Goal: Information Seeking & Learning: Learn about a topic

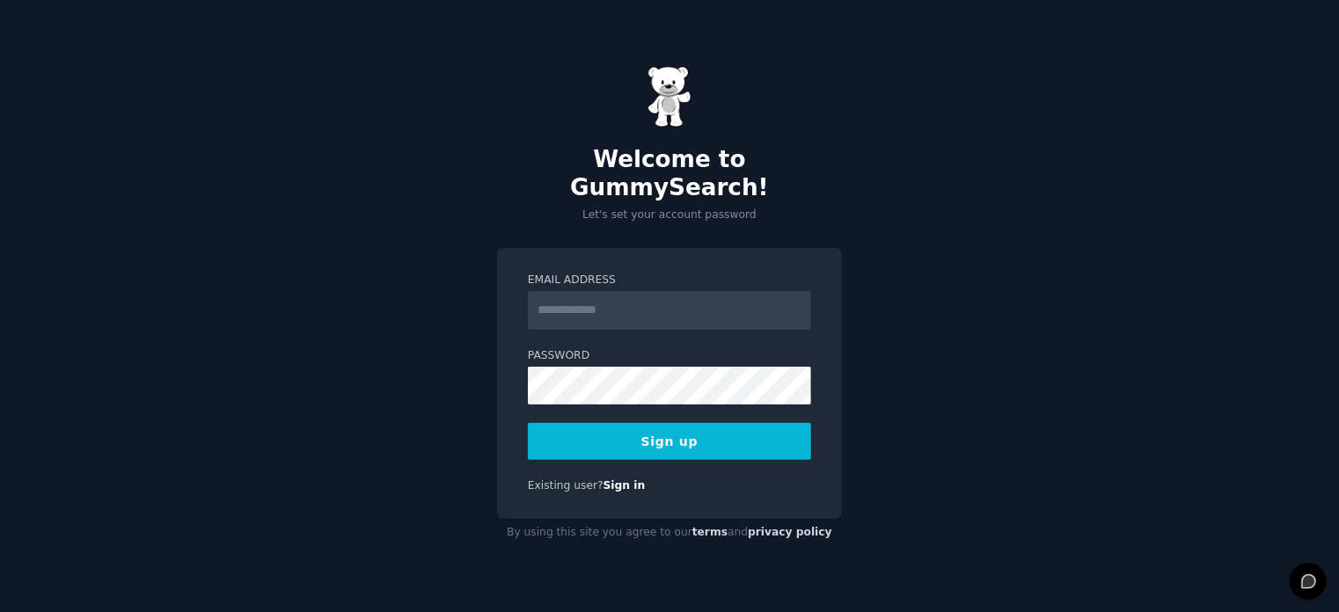
click at [571, 305] on input "Email Address" at bounding box center [669, 310] width 283 height 39
type input "**********"
click at [632, 425] on button "Sign up" at bounding box center [669, 441] width 283 height 37
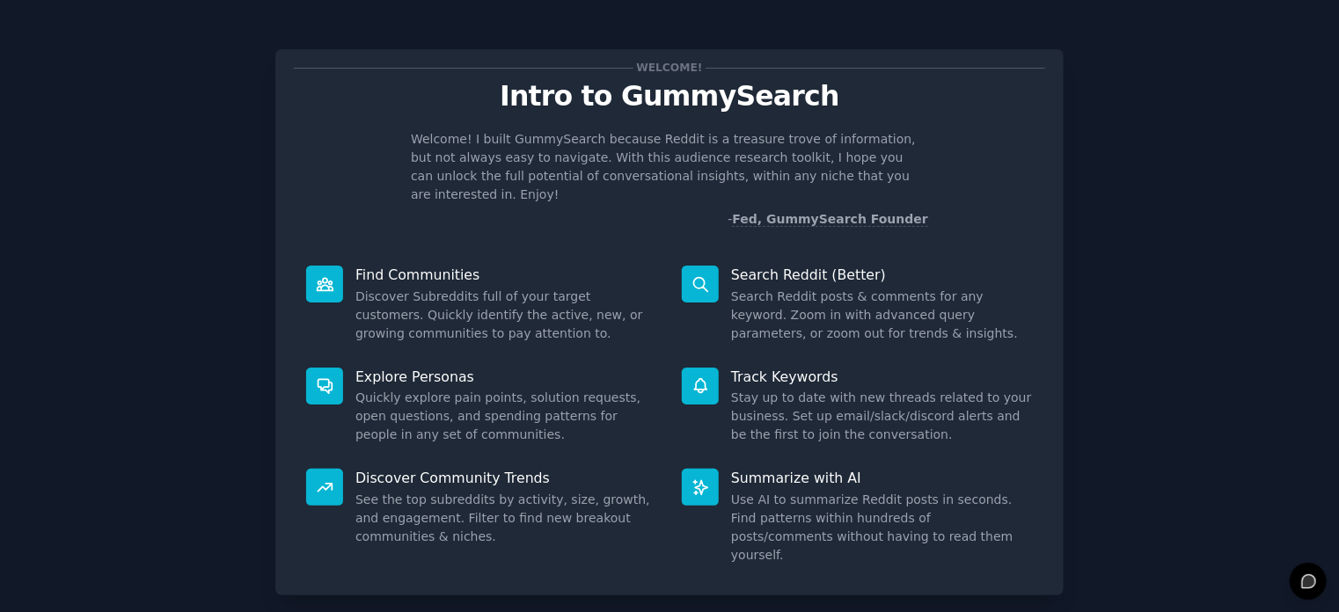
scroll to position [76, 0]
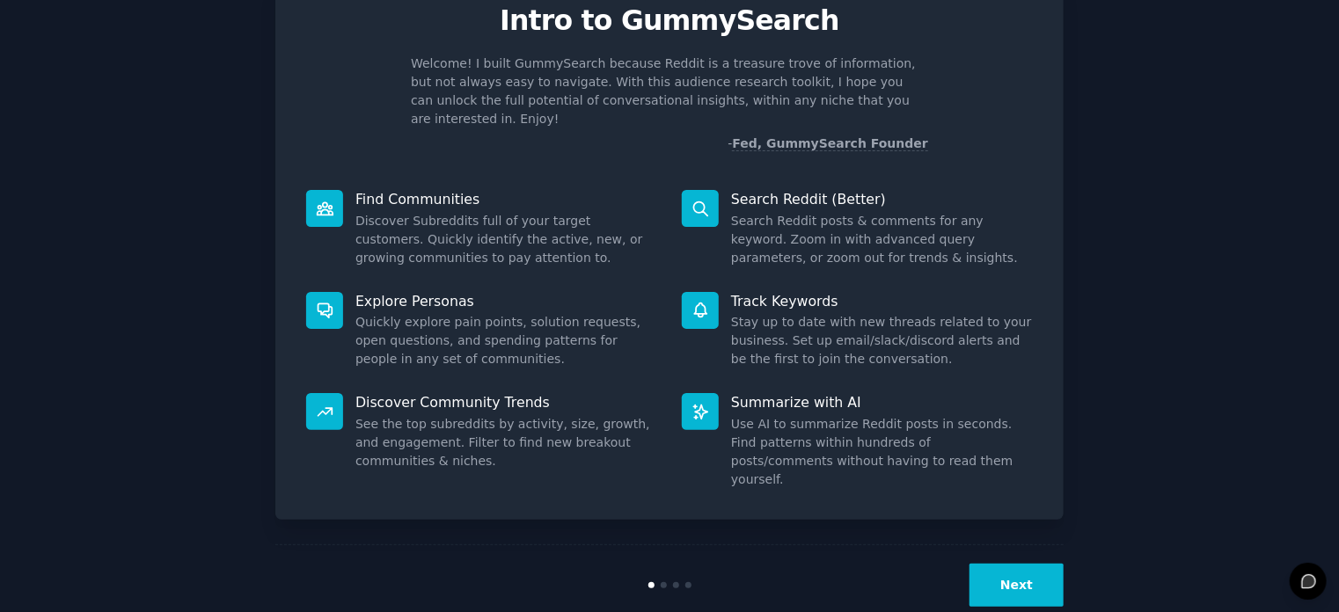
click at [1016, 564] on button "Next" at bounding box center [1016, 585] width 94 height 43
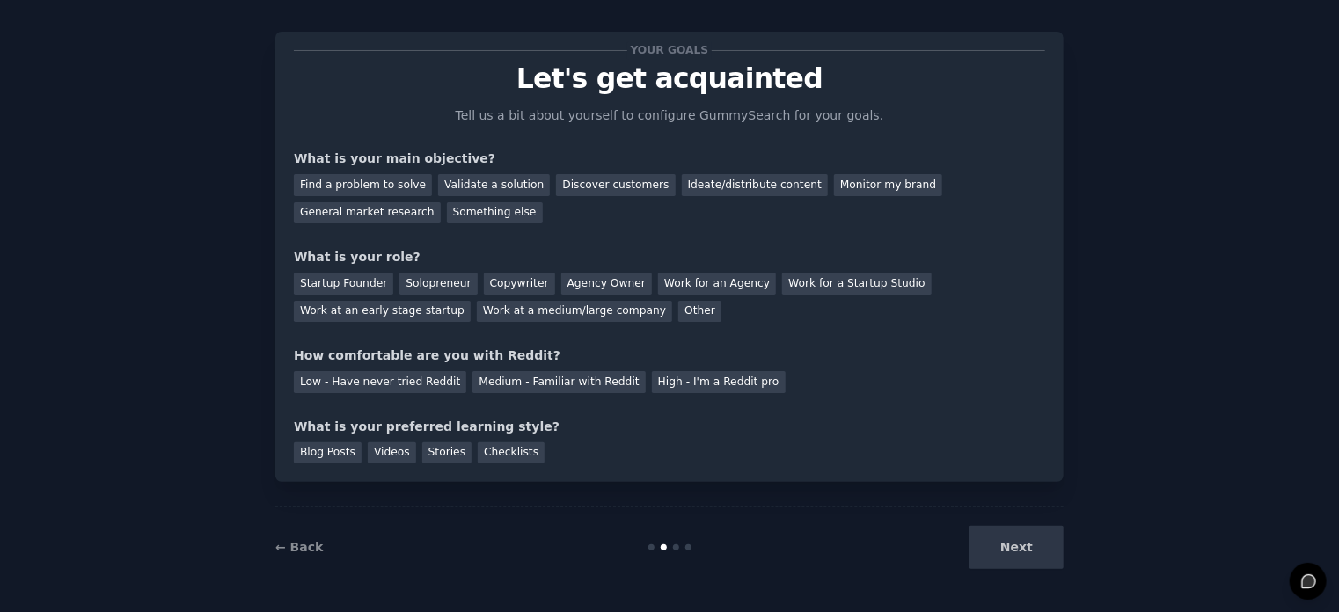
click at [1028, 548] on div "Next" at bounding box center [931, 547] width 263 height 43
click at [350, 182] on div "Find a problem to solve" at bounding box center [363, 185] width 138 height 22
click at [320, 284] on div "Startup Founder" at bounding box center [343, 284] width 99 height 22
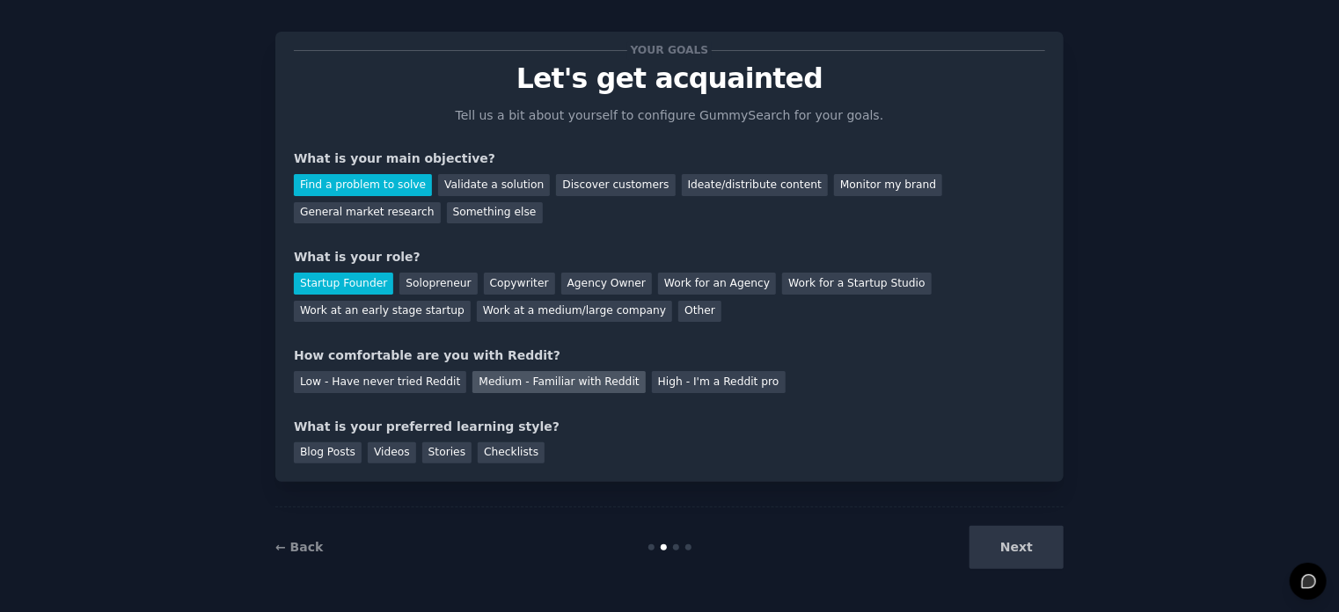
click at [496, 379] on div "Medium - Familiar with Reddit" at bounding box center [558, 382] width 172 height 22
click at [336, 456] on div "Blog Posts" at bounding box center [328, 453] width 68 height 22
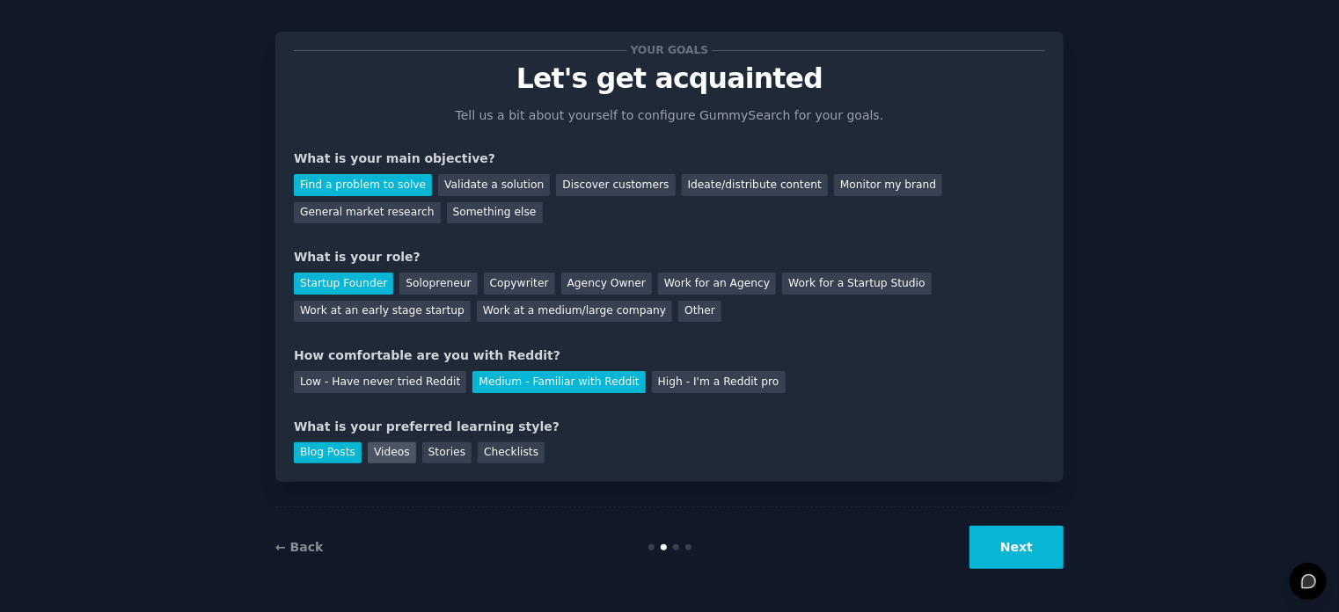
click at [383, 452] on div "Videos" at bounding box center [392, 453] width 48 height 22
click at [294, 456] on div "Blog Posts" at bounding box center [328, 453] width 68 height 22
click at [387, 454] on div "Videos" at bounding box center [392, 453] width 48 height 22
click at [1001, 541] on button "Next" at bounding box center [1016, 547] width 94 height 43
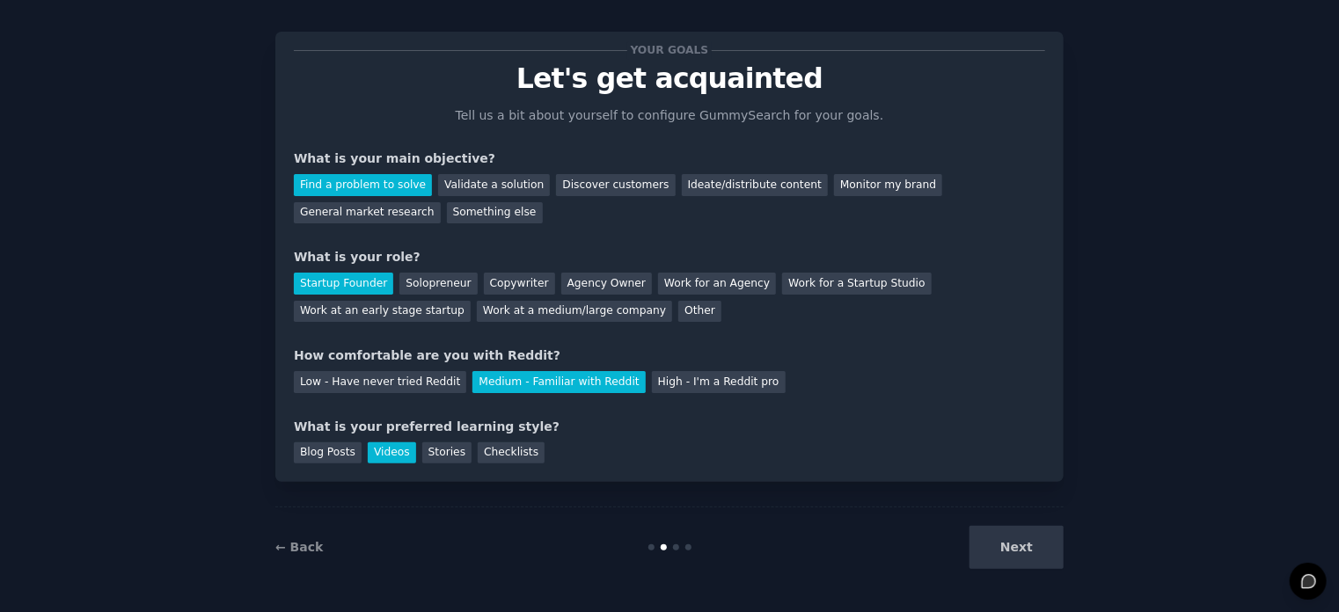
click at [675, 544] on div at bounding box center [676, 547] width 6 height 6
click at [1020, 549] on div "Next" at bounding box center [931, 547] width 263 height 43
click at [719, 66] on p "Let's get acquainted" at bounding box center [669, 78] width 751 height 31
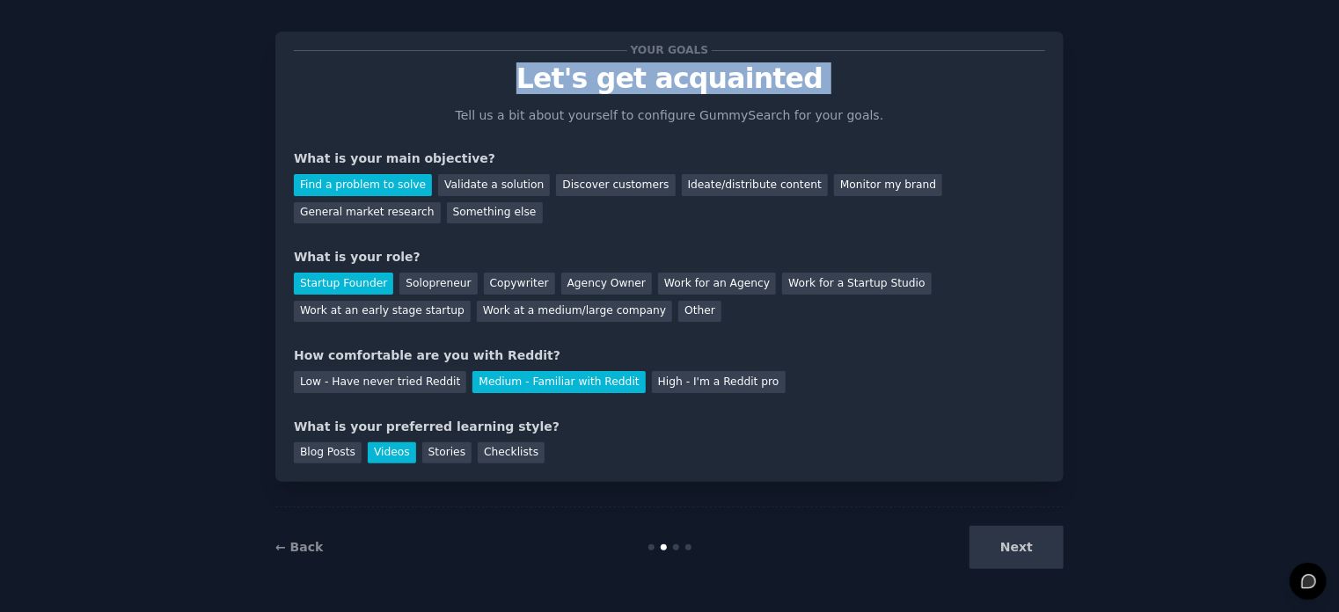
click at [719, 66] on p "Let's get acquainted" at bounding box center [669, 78] width 751 height 31
click at [707, 35] on div at bounding box center [707, 35] width 0 height 0
click at [794, 81] on p "Let's get acquainted" at bounding box center [669, 78] width 751 height 31
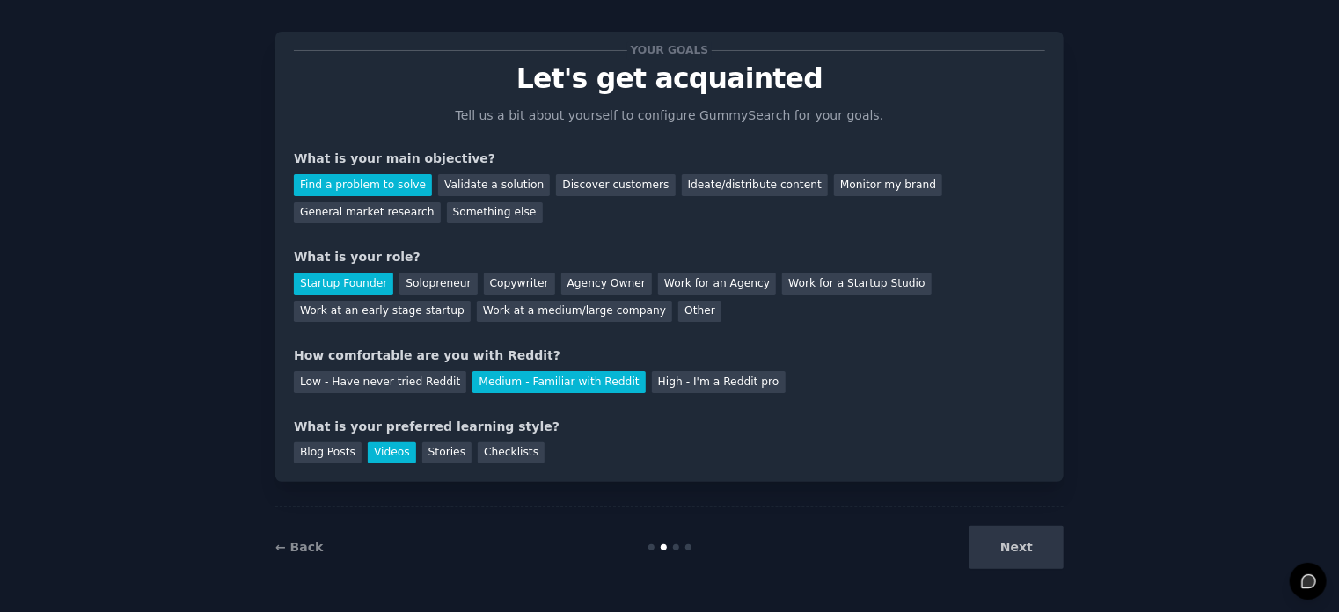
click at [794, 81] on p "Let's get acquainted" at bounding box center [669, 78] width 751 height 31
click at [751, 84] on p "Let's get acquainted" at bounding box center [669, 78] width 751 height 31
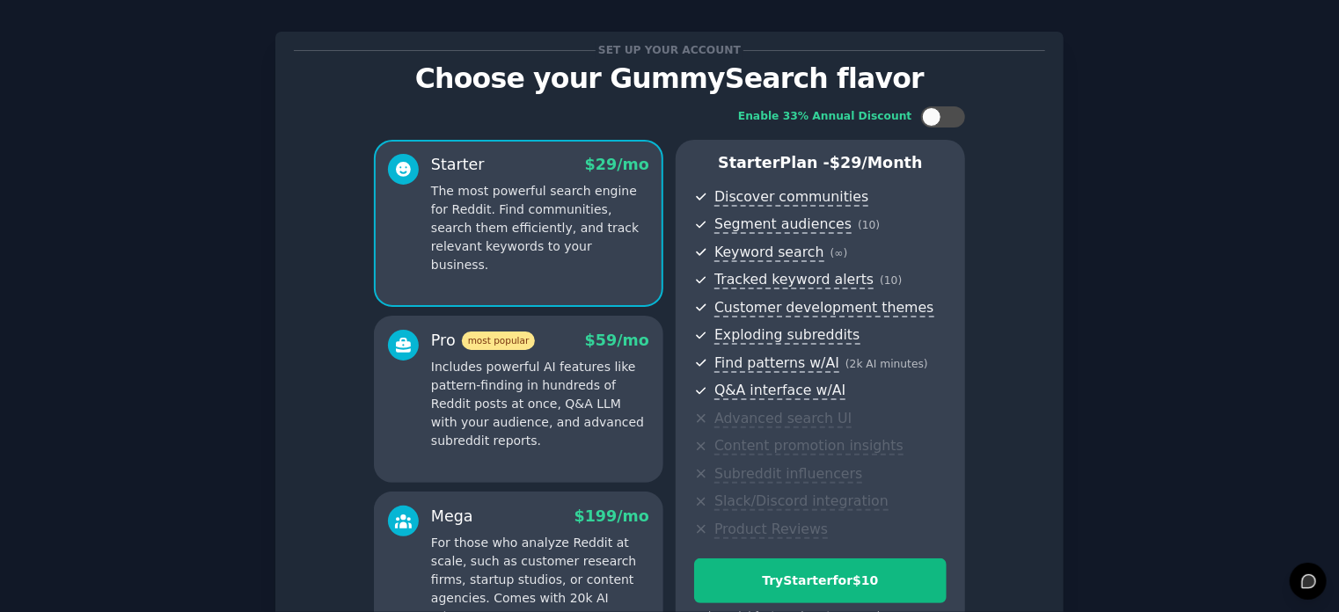
click at [740, 97] on div at bounding box center [740, 97] width 0 height 0
click at [850, 82] on p "Choose your GummySearch flavor" at bounding box center [669, 78] width 751 height 31
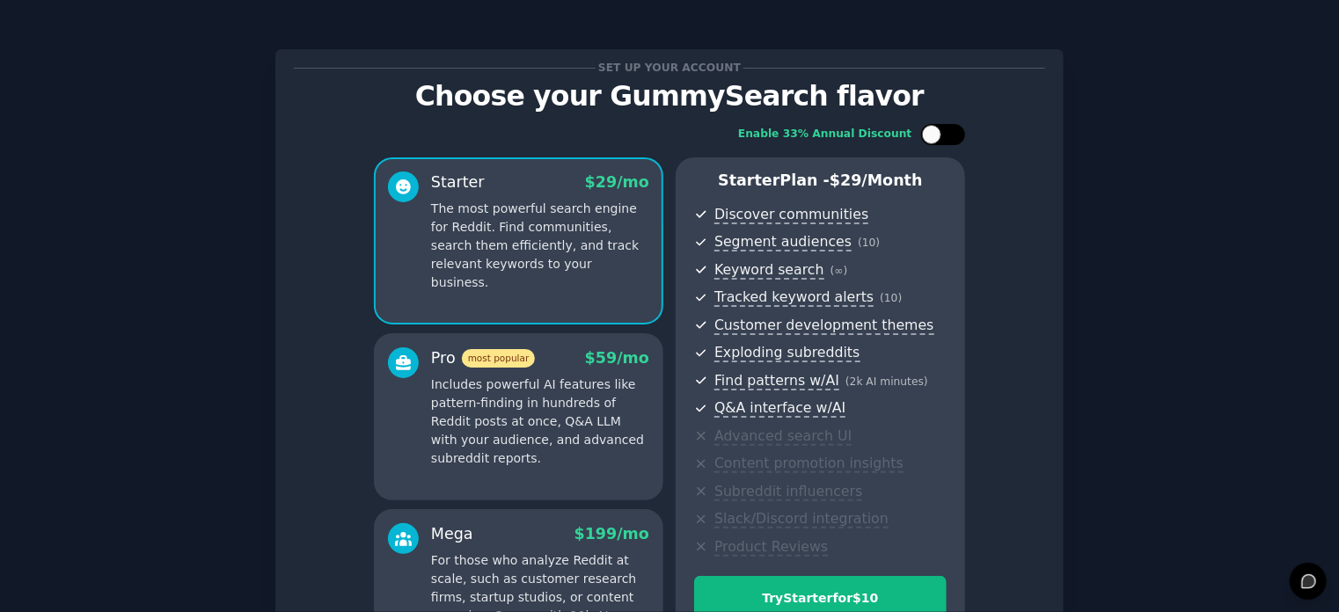
click at [935, 129] on div at bounding box center [931, 134] width 19 height 19
click at [935, 129] on div at bounding box center [943, 134] width 44 height 21
checkbox input "false"
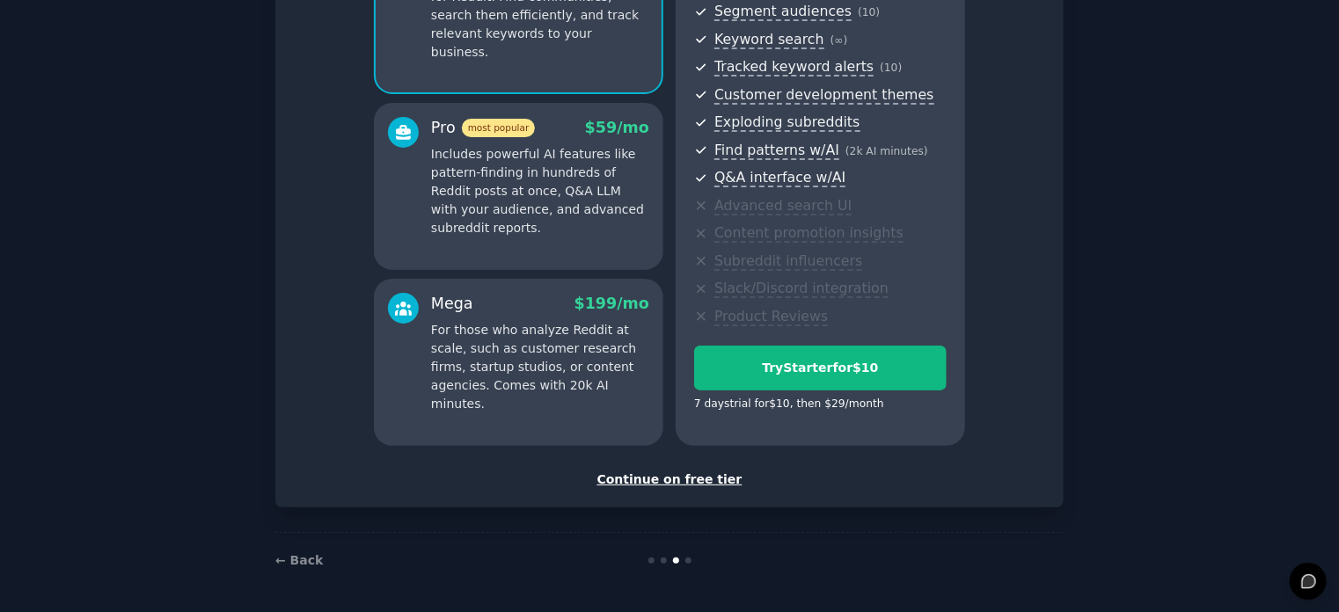
click at [647, 479] on div "Continue on free tier" at bounding box center [669, 480] width 751 height 18
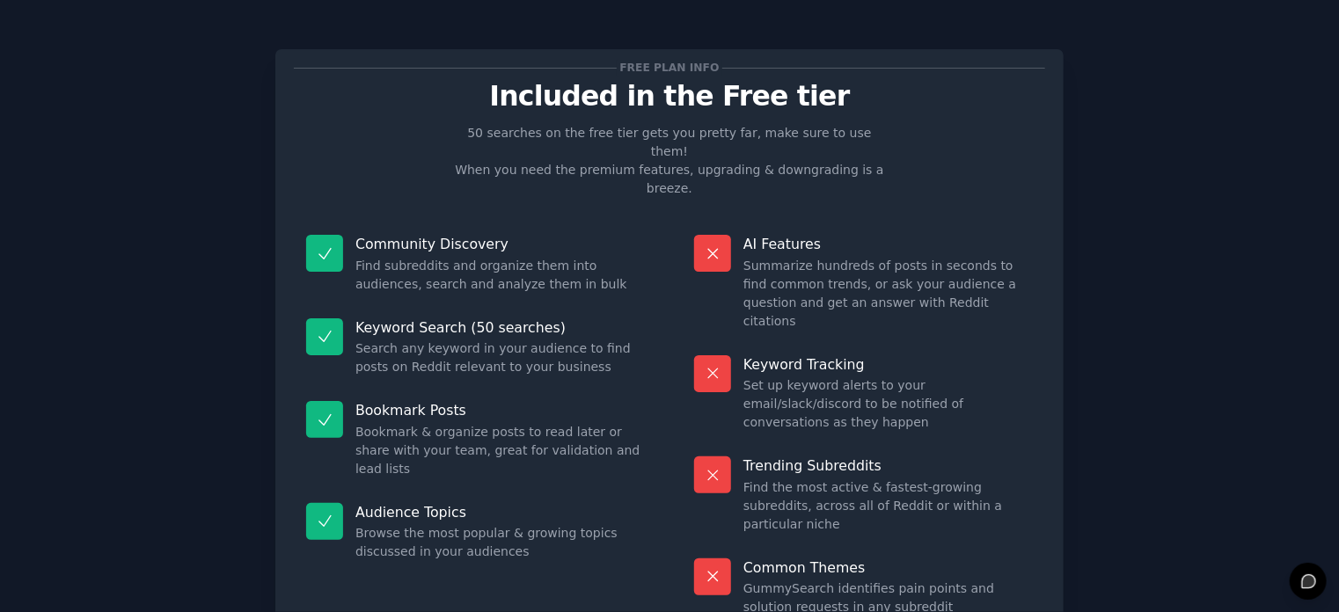
scroll to position [72, 0]
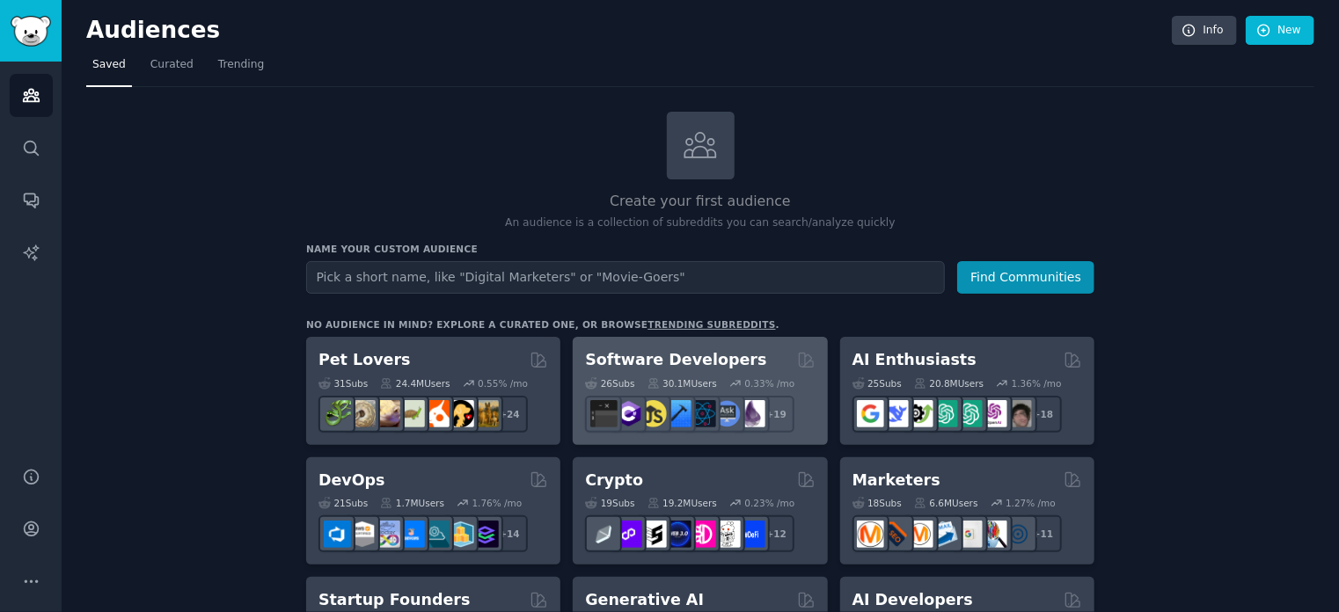
click at [701, 354] on h2 "Software Developers" at bounding box center [675, 360] width 181 height 22
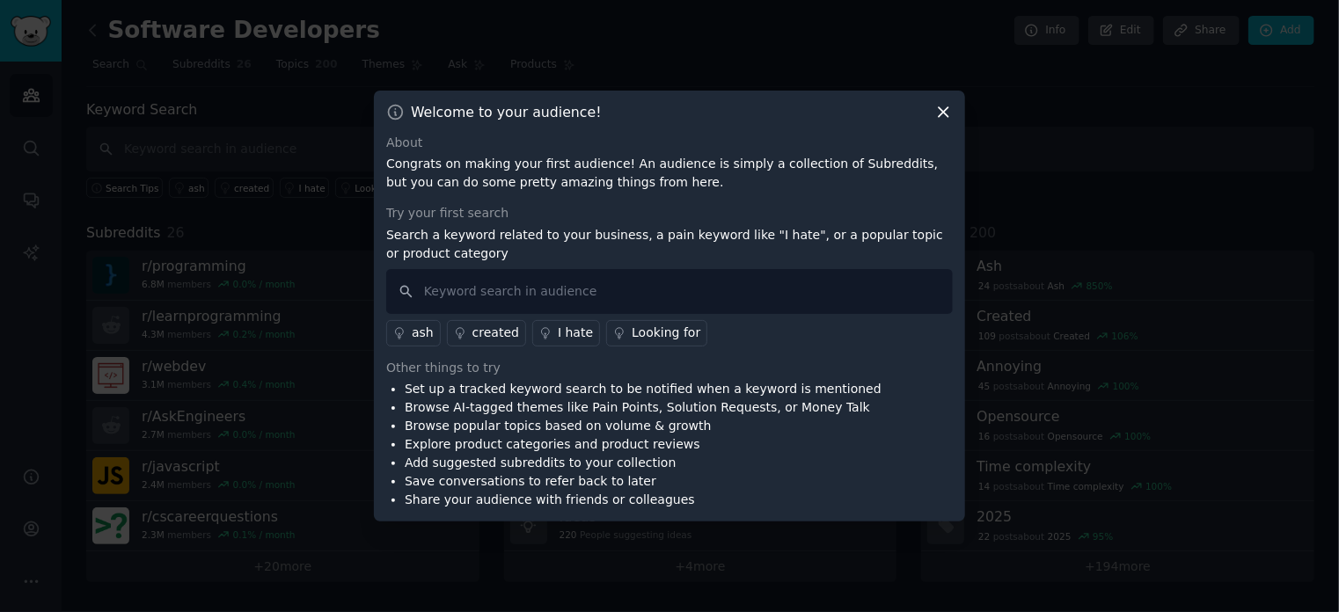
click at [945, 105] on icon at bounding box center [943, 112] width 18 height 18
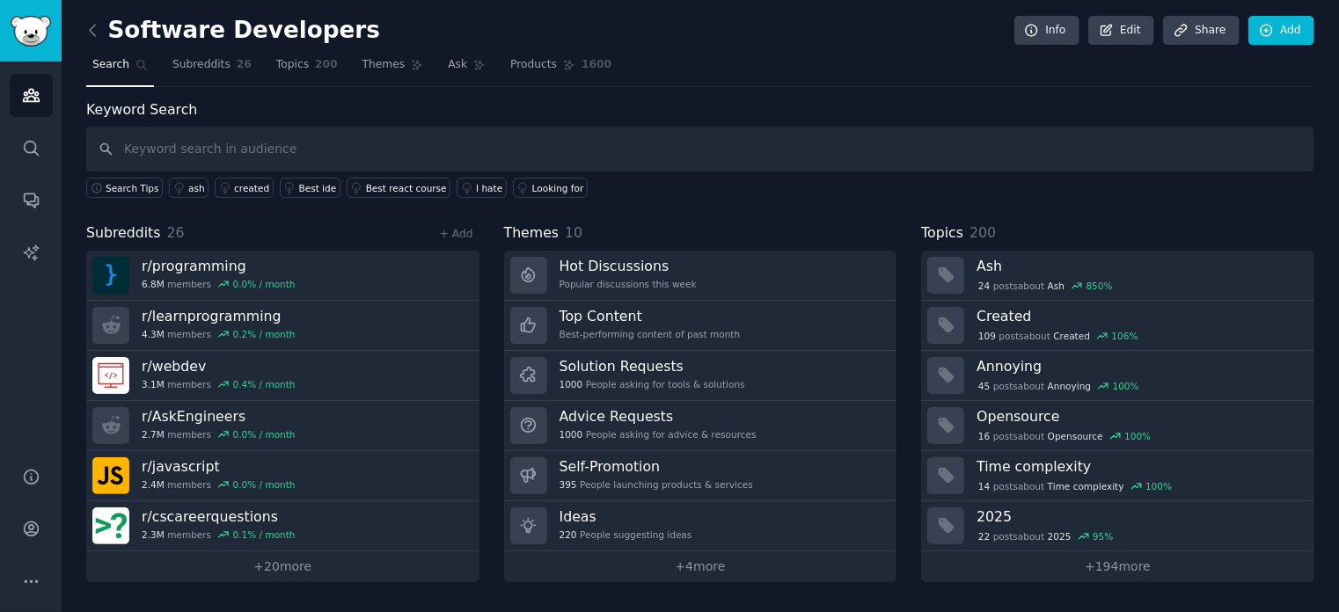
click at [106, 37] on link at bounding box center [97, 31] width 22 height 28
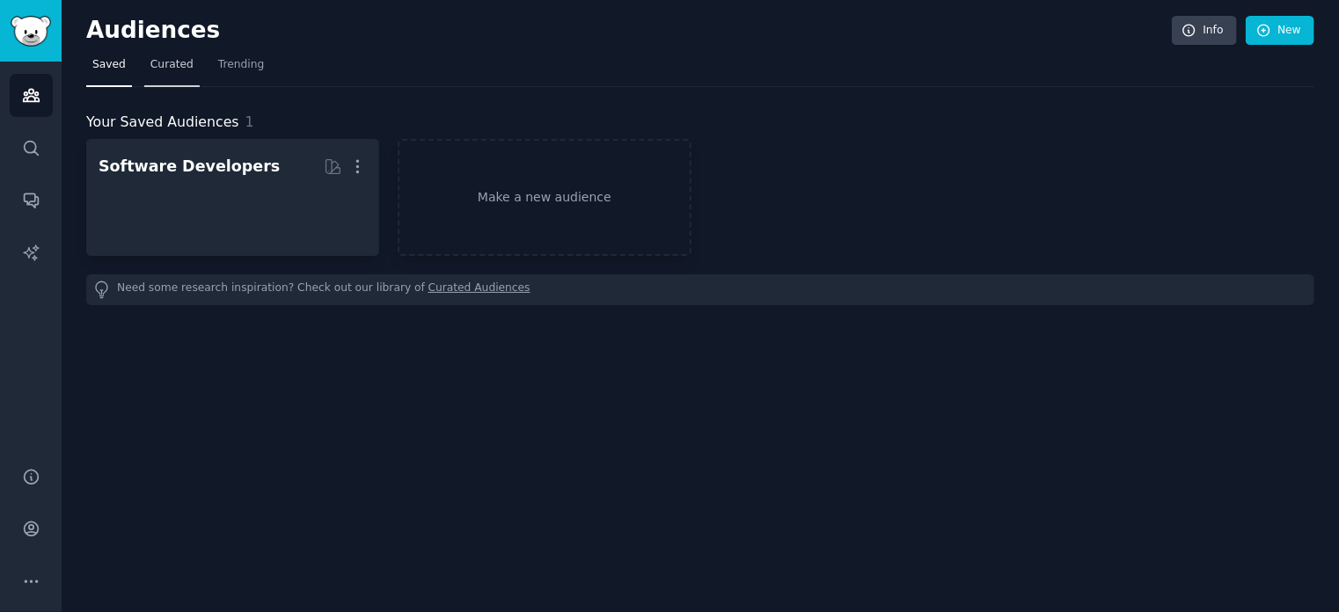
click at [176, 73] on link "Curated" at bounding box center [171, 69] width 55 height 36
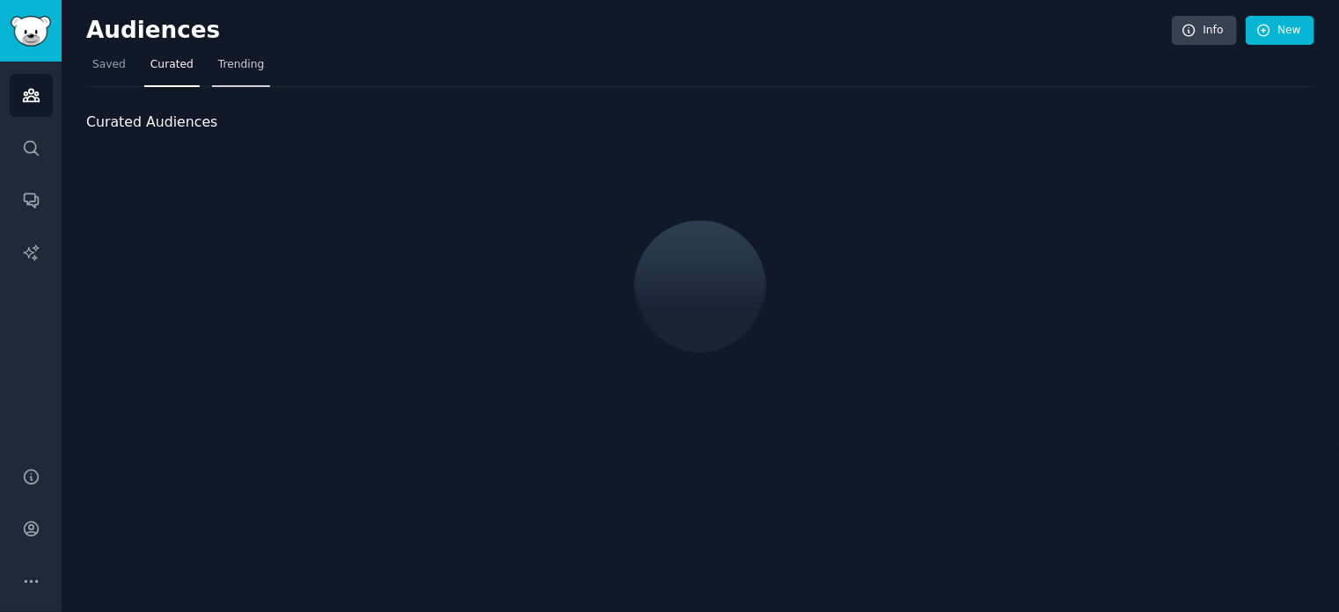
click at [230, 72] on link "Trending" at bounding box center [241, 69] width 58 height 36
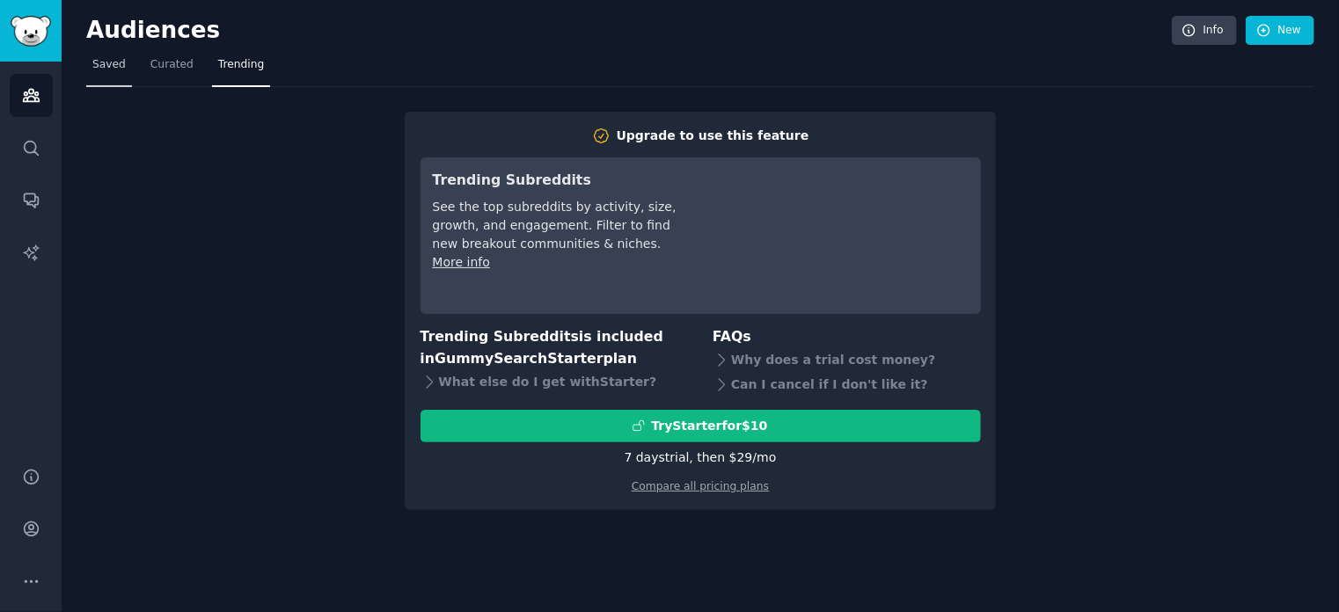
click at [104, 69] on span "Saved" at bounding box center [108, 65] width 33 height 16
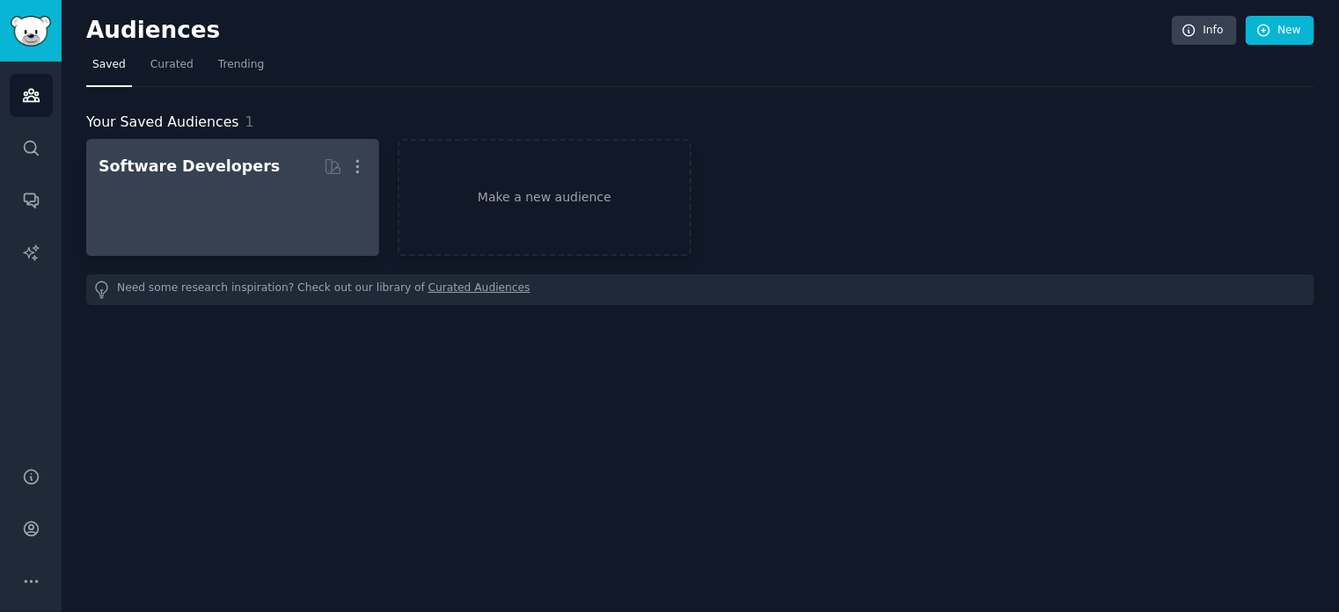
click at [172, 176] on div "Software Developers" at bounding box center [189, 167] width 181 height 22
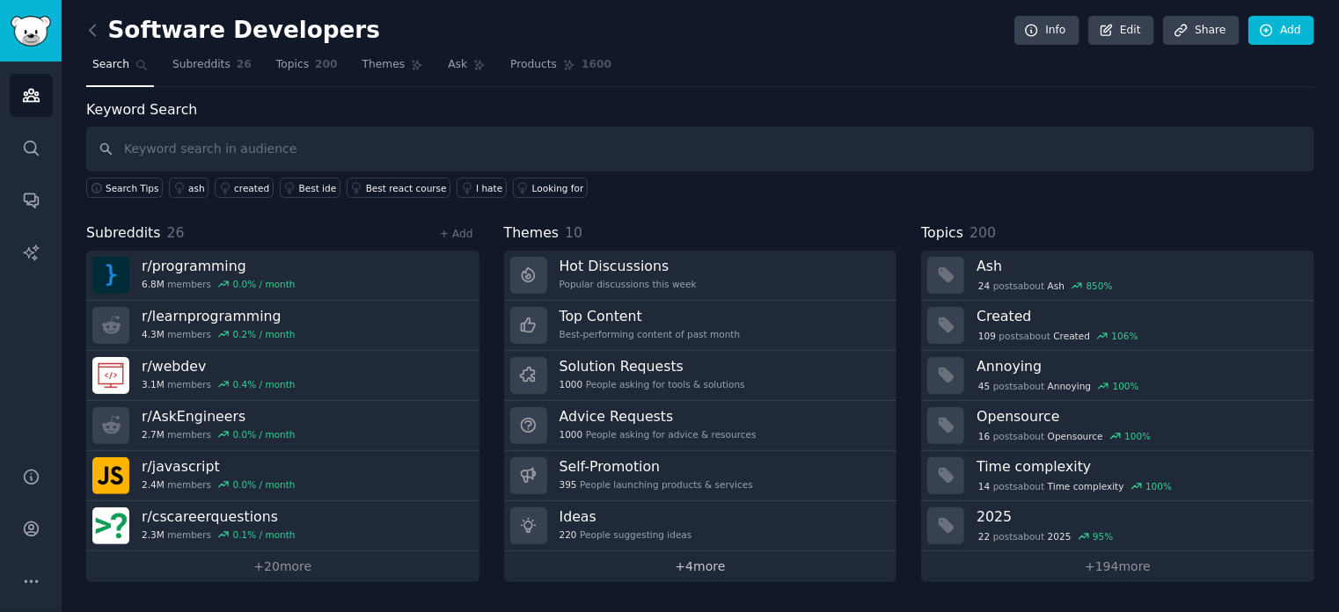
click at [688, 566] on link "+ 4 more" at bounding box center [700, 566] width 393 height 31
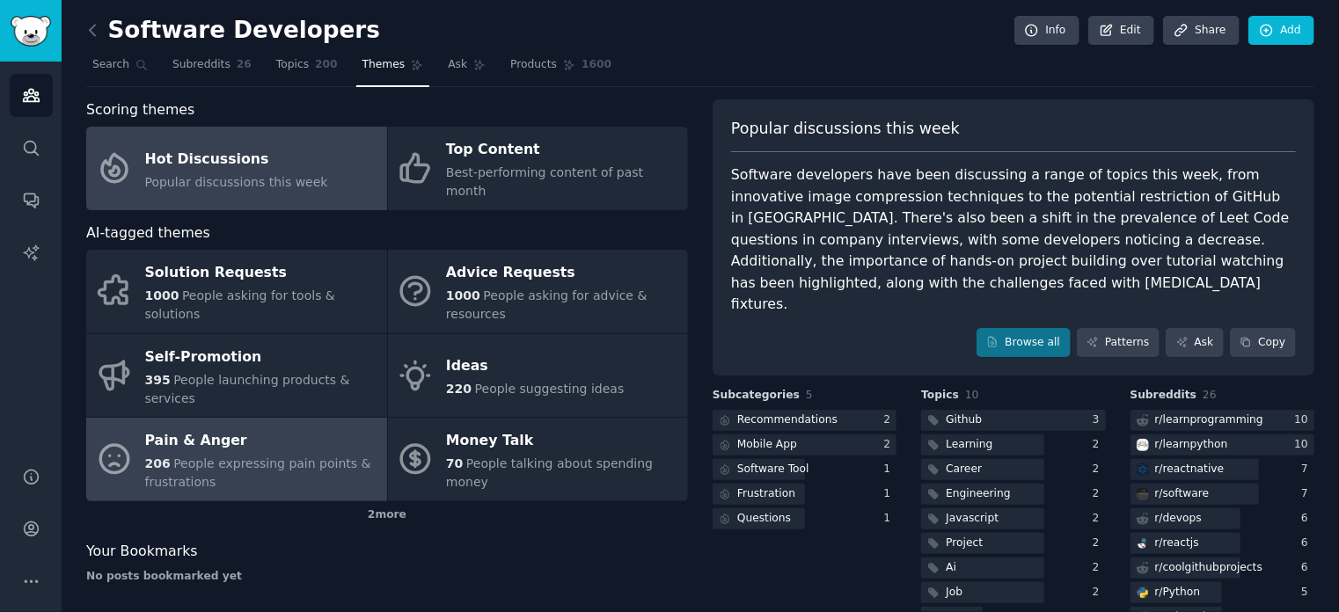
click at [247, 455] on div "206 People expressing pain points & frustrations" at bounding box center [261, 473] width 233 height 37
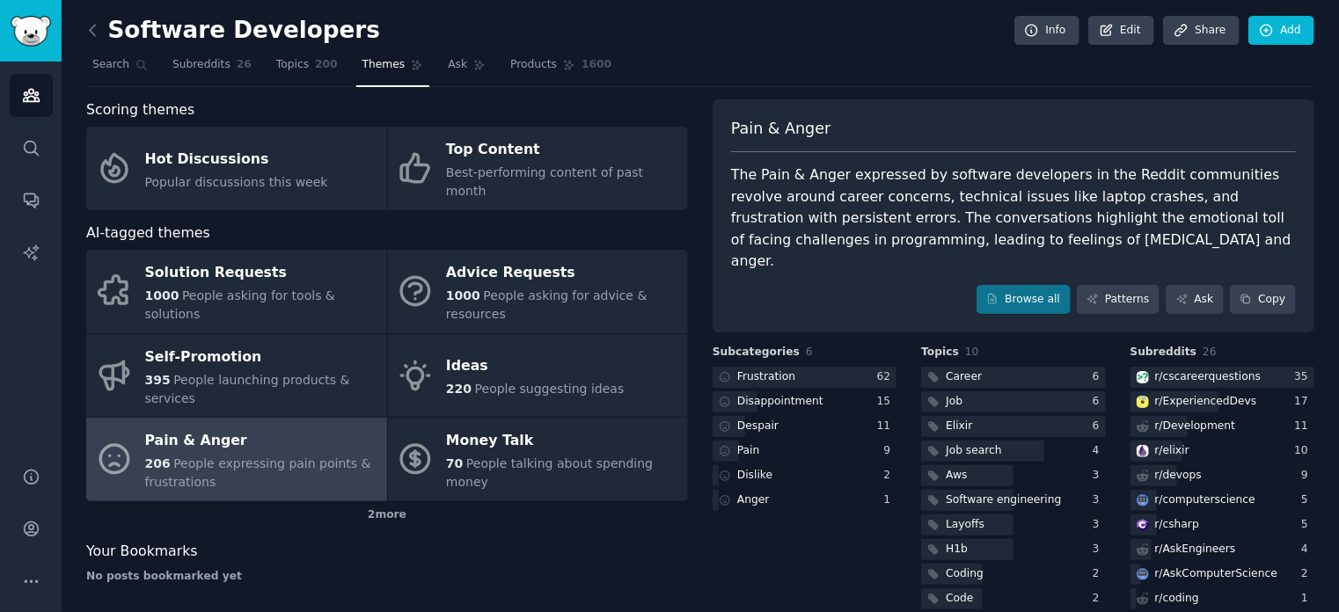
scroll to position [26, 0]
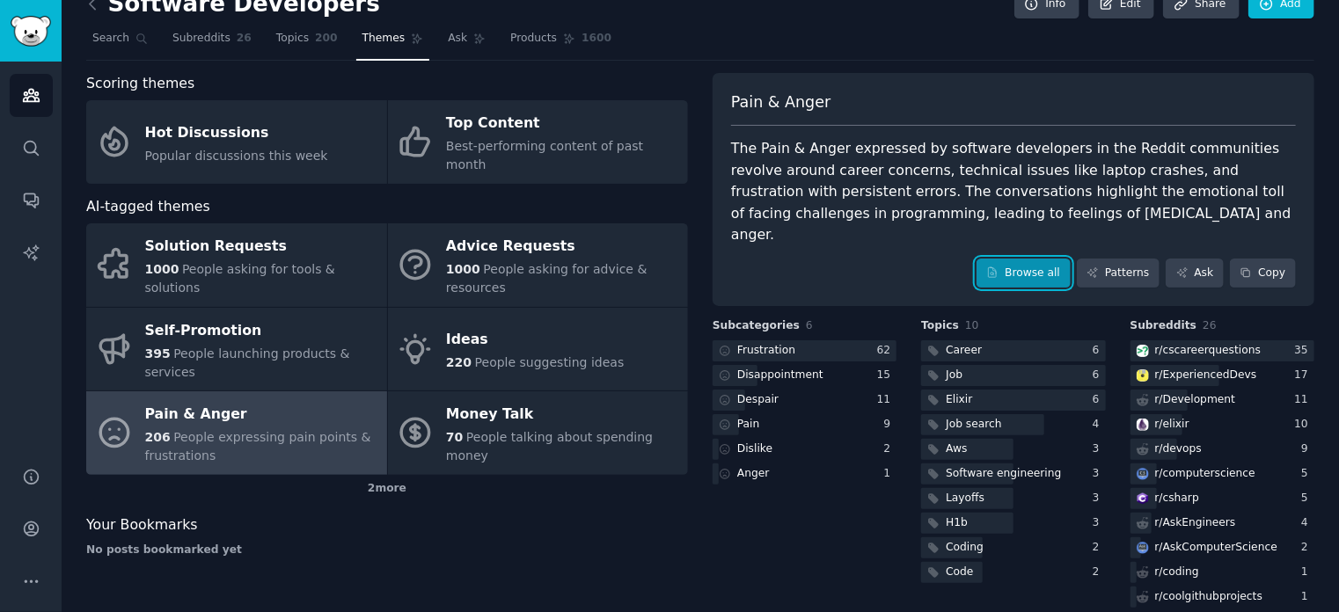
click at [1031, 259] on link "Browse all" at bounding box center [1023, 274] width 94 height 30
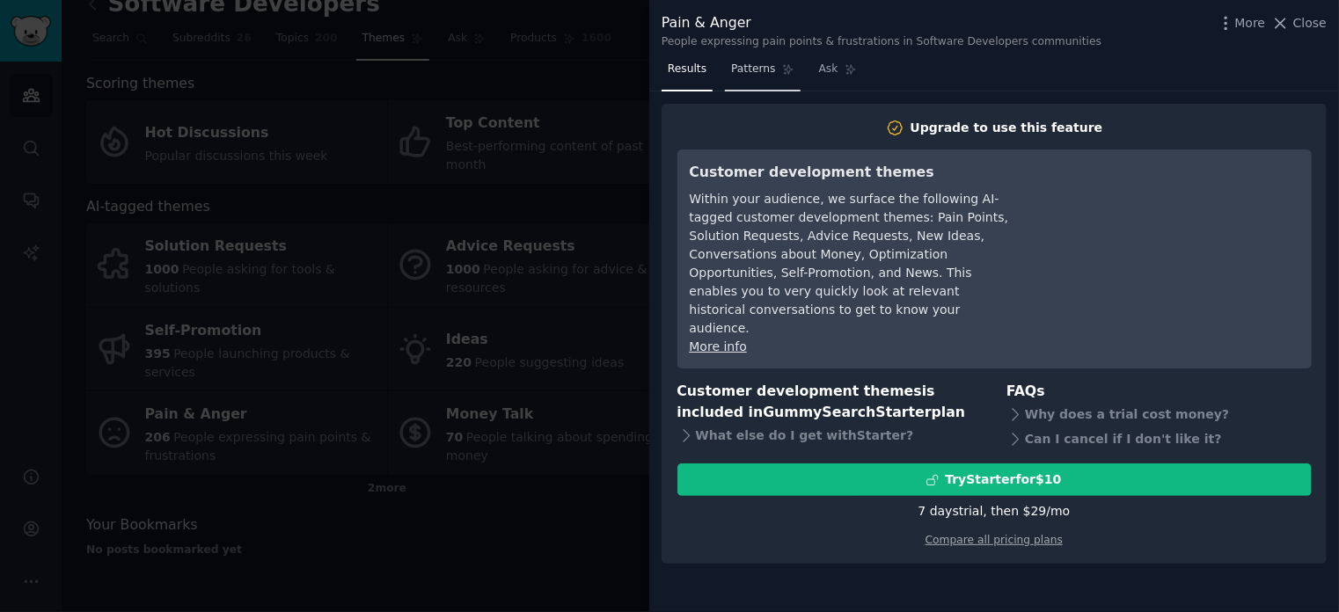
click at [748, 65] on span "Patterns" at bounding box center [753, 70] width 44 height 16
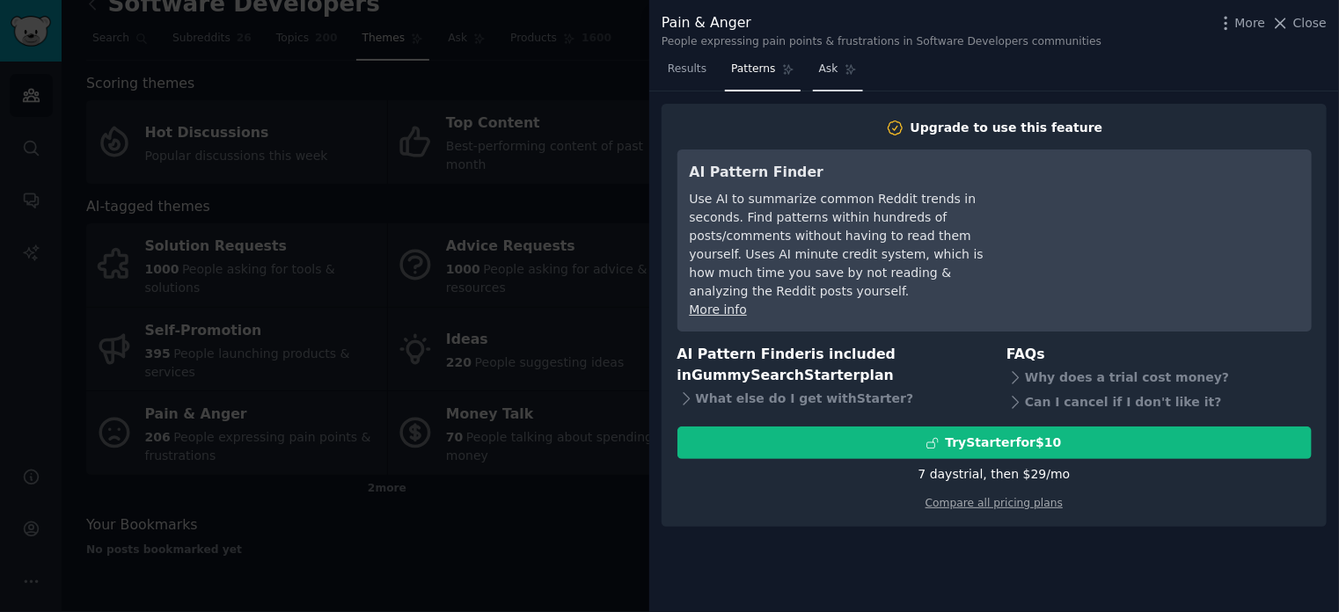
click at [819, 71] on span "Ask" at bounding box center [828, 70] width 19 height 16
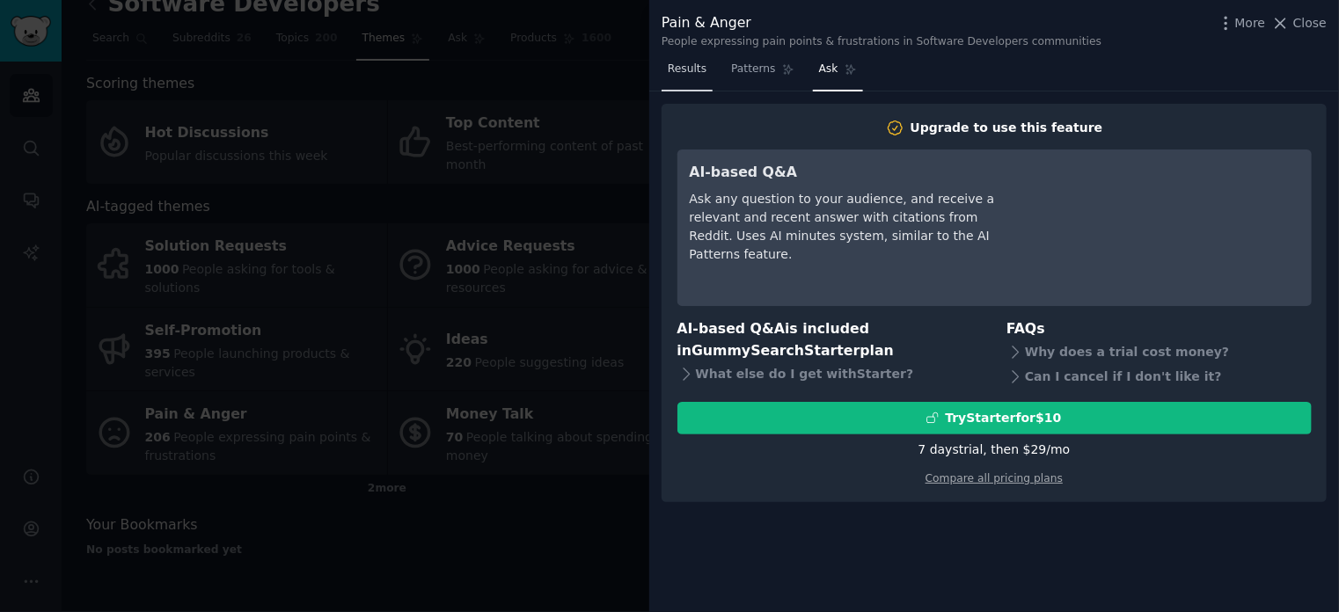
click at [679, 67] on span "Results" at bounding box center [687, 70] width 39 height 16
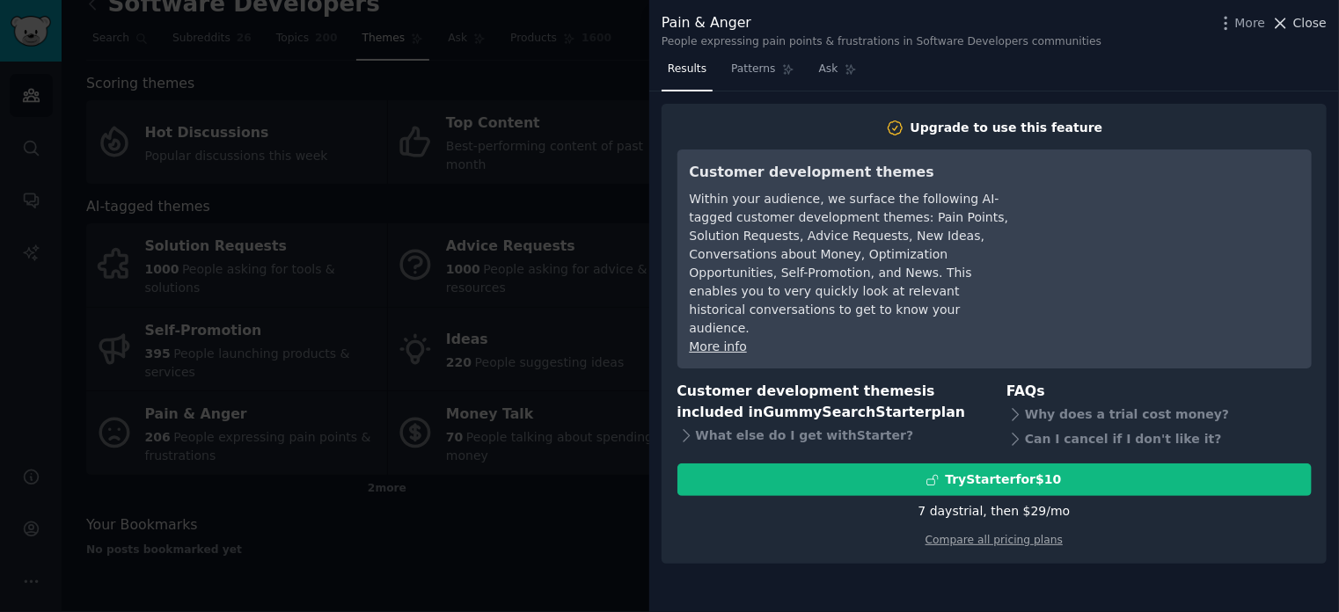
click at [1303, 19] on span "Close" at bounding box center [1309, 23] width 33 height 18
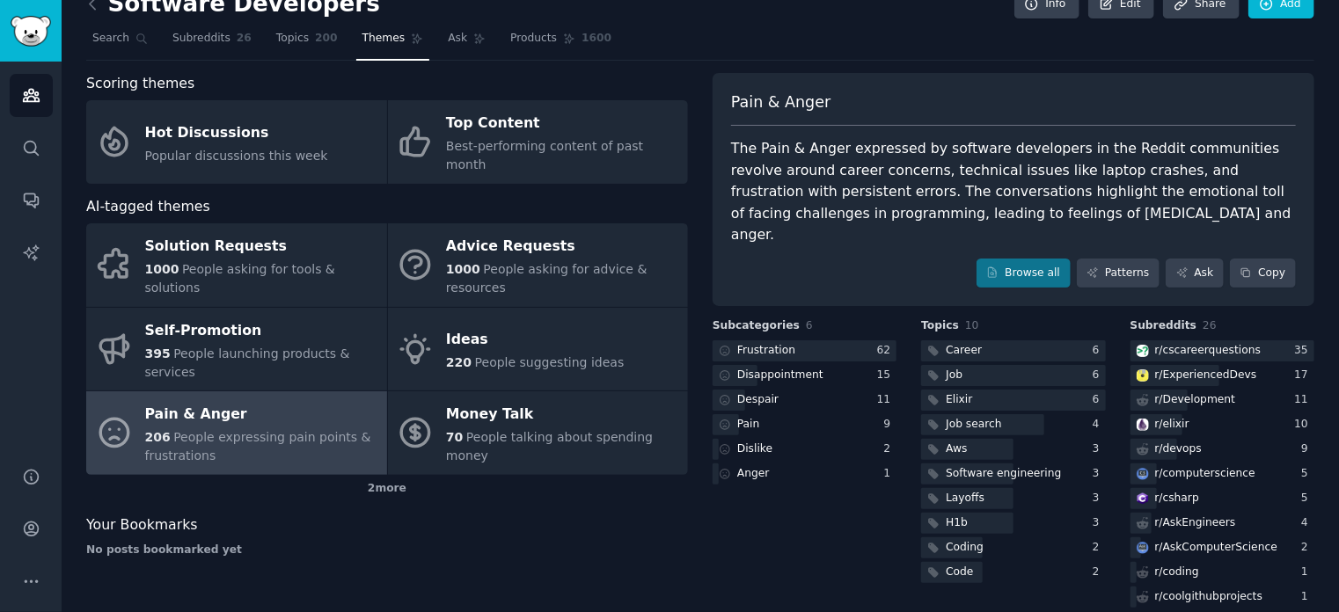
click at [793, 227] on div "Pain & Anger The Pain & Anger expressed by software developers in the Reddit co…" at bounding box center [1013, 190] width 602 height 234
click at [960, 540] on div "Coding" at bounding box center [964, 548] width 38 height 16
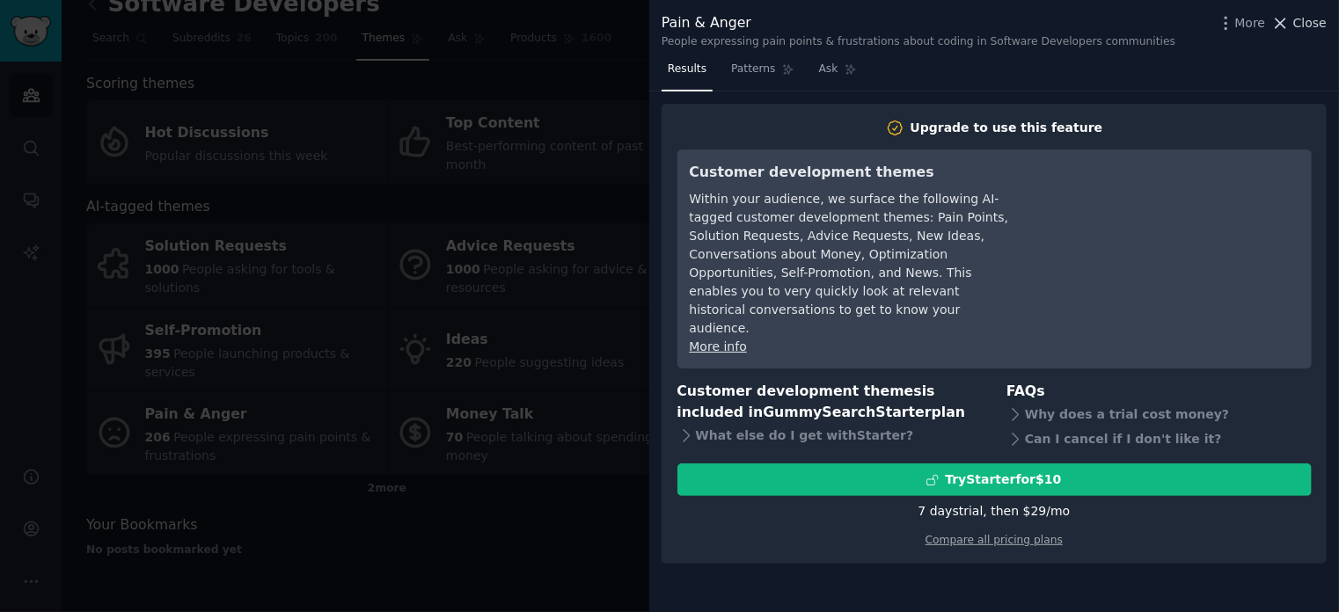
click at [1281, 32] on icon at bounding box center [1280, 23] width 18 height 18
